Goal: Transaction & Acquisition: Purchase product/service

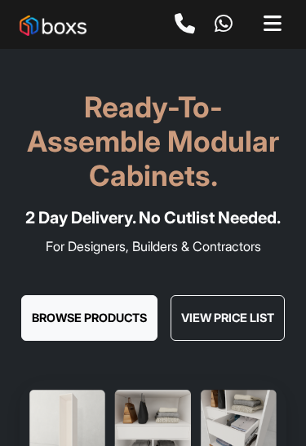
click at [108, 341] on button "Browse Products" at bounding box center [89, 318] width 136 height 46
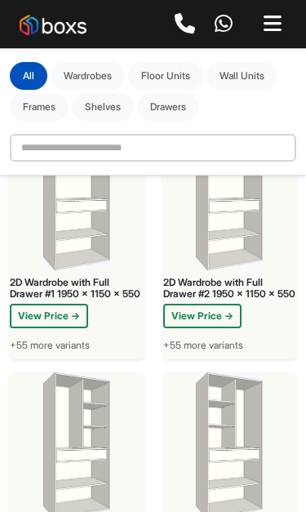
scroll to position [83, 0]
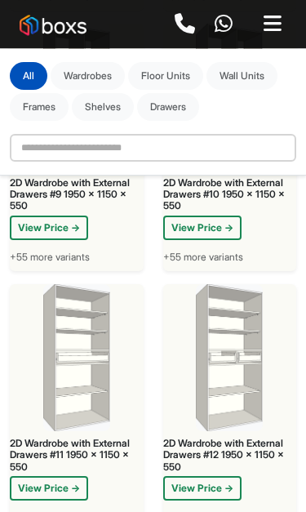
click at [259, 74] on button "Wall Units" at bounding box center [241, 76] width 71 height 28
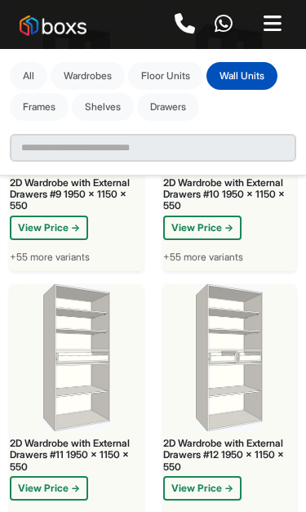
scroll to position [494, 0]
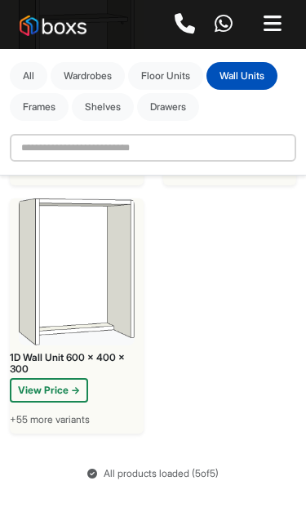
click at [49, 105] on button "Frames" at bounding box center [39, 107] width 59 height 28
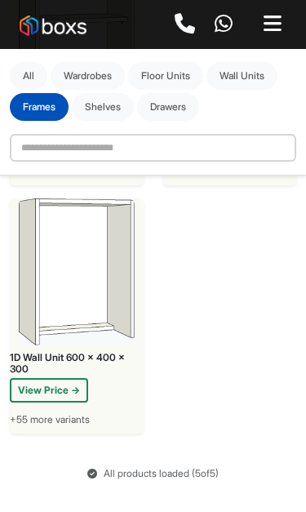
scroll to position [0, 0]
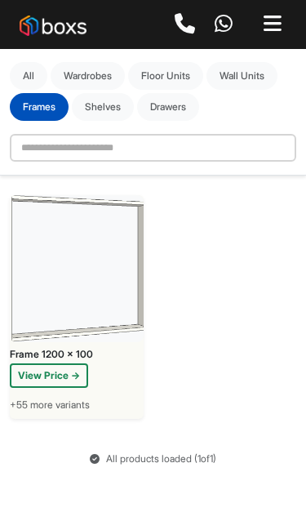
click at [108, 107] on button "Shelves" at bounding box center [103, 107] width 62 height 28
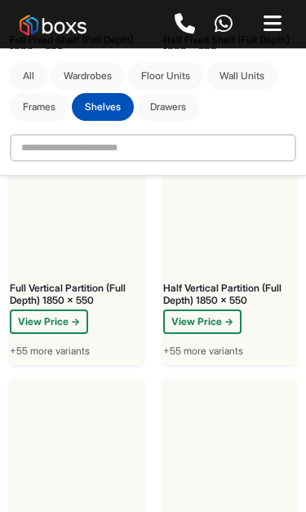
scroll to position [2208, 0]
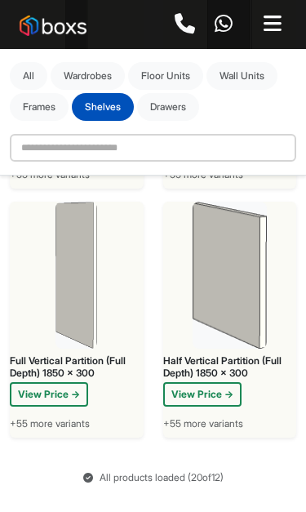
click at [107, 70] on button "Wardrobes" at bounding box center [88, 76] width 74 height 28
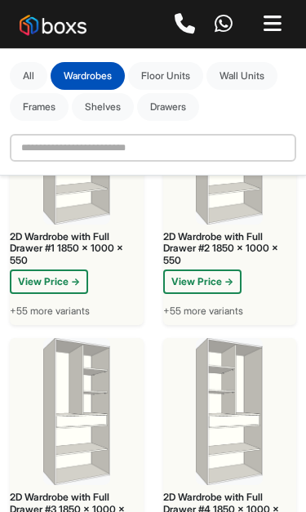
scroll to position [117, 0]
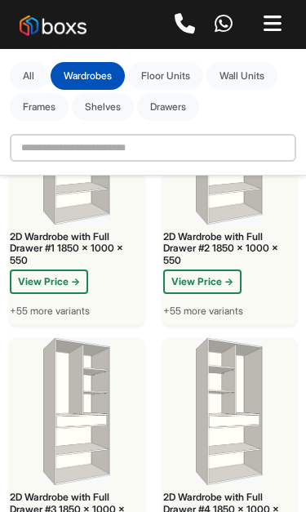
click at [61, 280] on button "View Price →" at bounding box center [49, 281] width 78 height 24
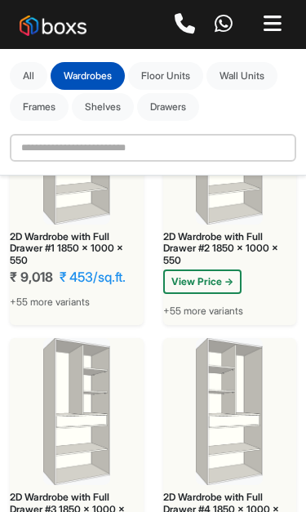
click at [212, 279] on button "View Price →" at bounding box center [202, 281] width 78 height 24
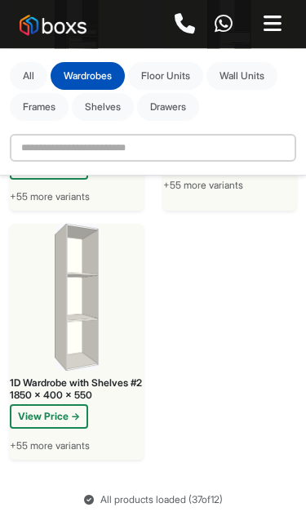
scroll to position [4626, 0]
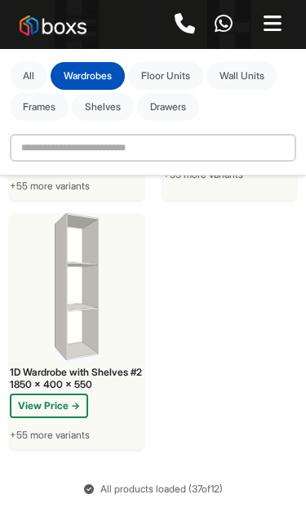
click at [65, 393] on button "View Price →" at bounding box center [49, 405] width 78 height 24
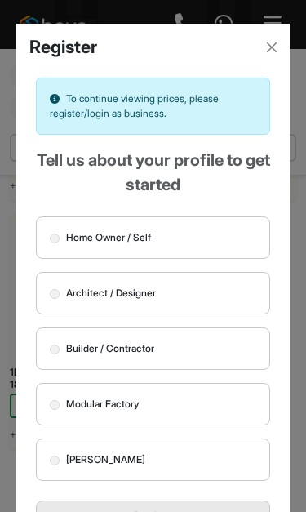
click at [276, 49] on button "Close" at bounding box center [271, 47] width 23 height 23
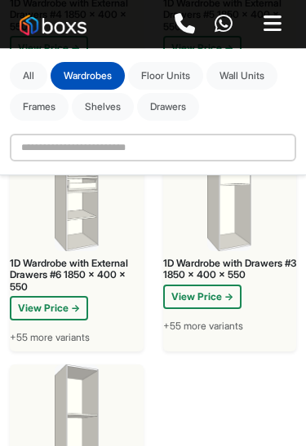
click at [224, 286] on button "View Price →" at bounding box center [202, 298] width 78 height 24
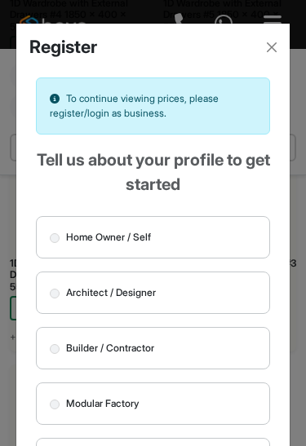
scroll to position [0, 0]
click at [272, 41] on button "Close" at bounding box center [271, 47] width 23 height 23
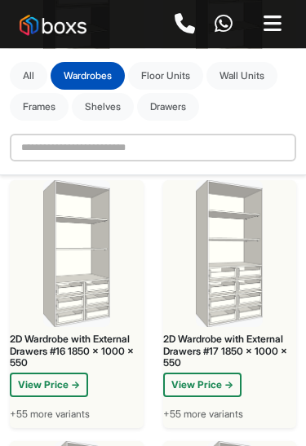
click at [218, 374] on button "View Price →" at bounding box center [202, 386] width 78 height 24
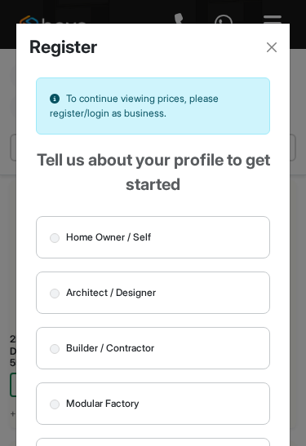
click at [273, 42] on button "Close" at bounding box center [271, 47] width 23 height 23
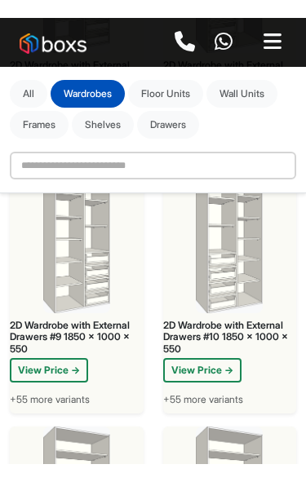
scroll to position [2328, 0]
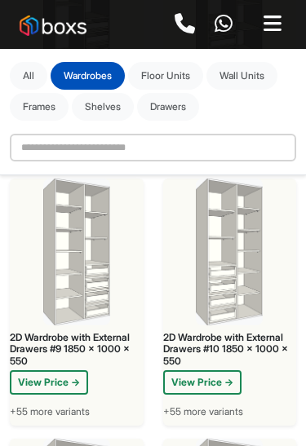
click at [214, 379] on button "View Price →" at bounding box center [202, 382] width 78 height 24
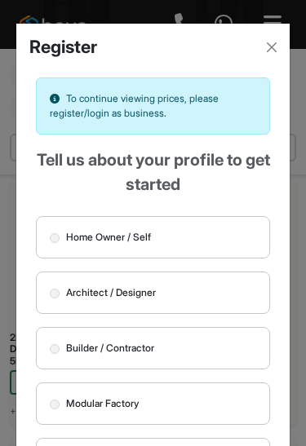
click at [271, 42] on button "Close" at bounding box center [271, 47] width 23 height 23
